Goal: Find specific page/section: Find specific page/section

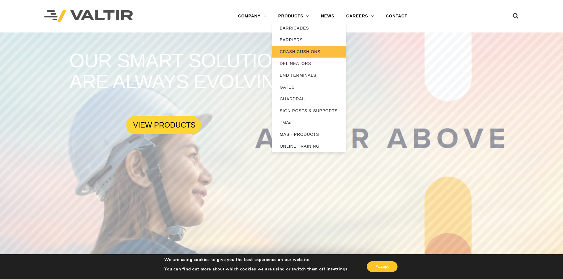
click at [296, 56] on link "CRASH CUSHIONS" at bounding box center [309, 52] width 74 height 12
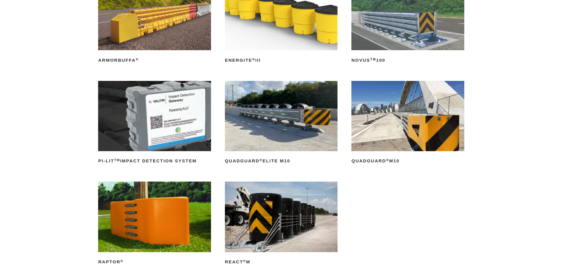
scroll to position [177, 0]
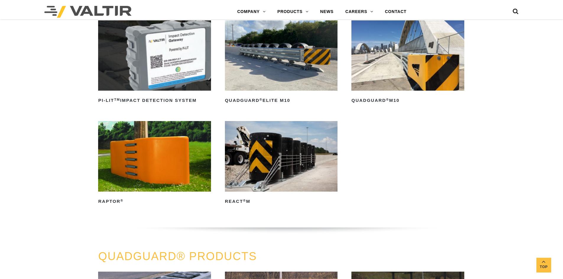
click at [413, 65] on img at bounding box center [407, 55] width 113 height 70
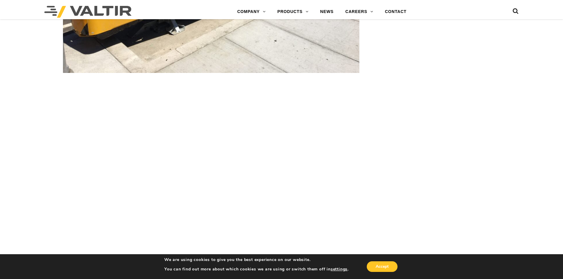
scroll to position [1506, 0]
